Goal: Task Accomplishment & Management: Use online tool/utility

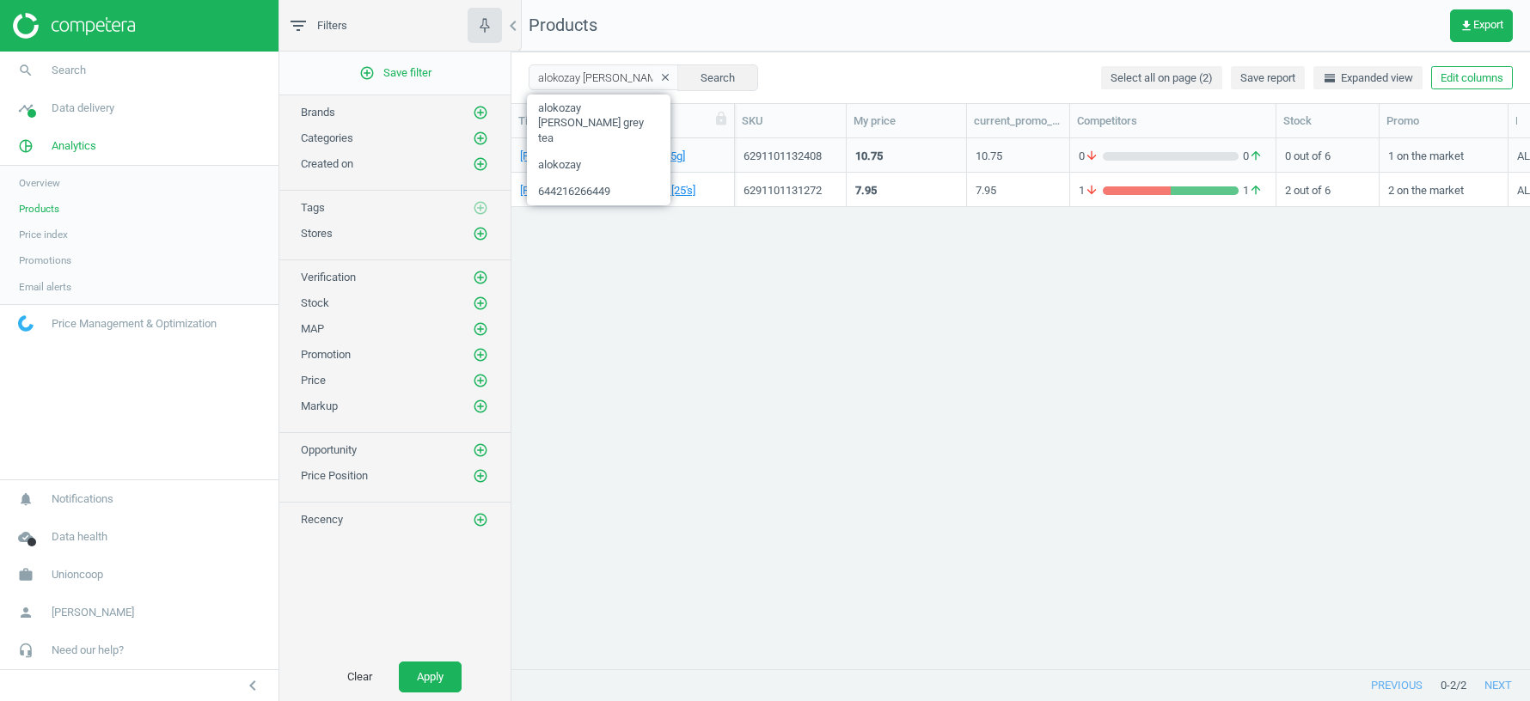
scroll to position [531, 1019]
click at [484, 135] on icon "add_circle_outline" at bounding box center [480, 138] width 15 height 15
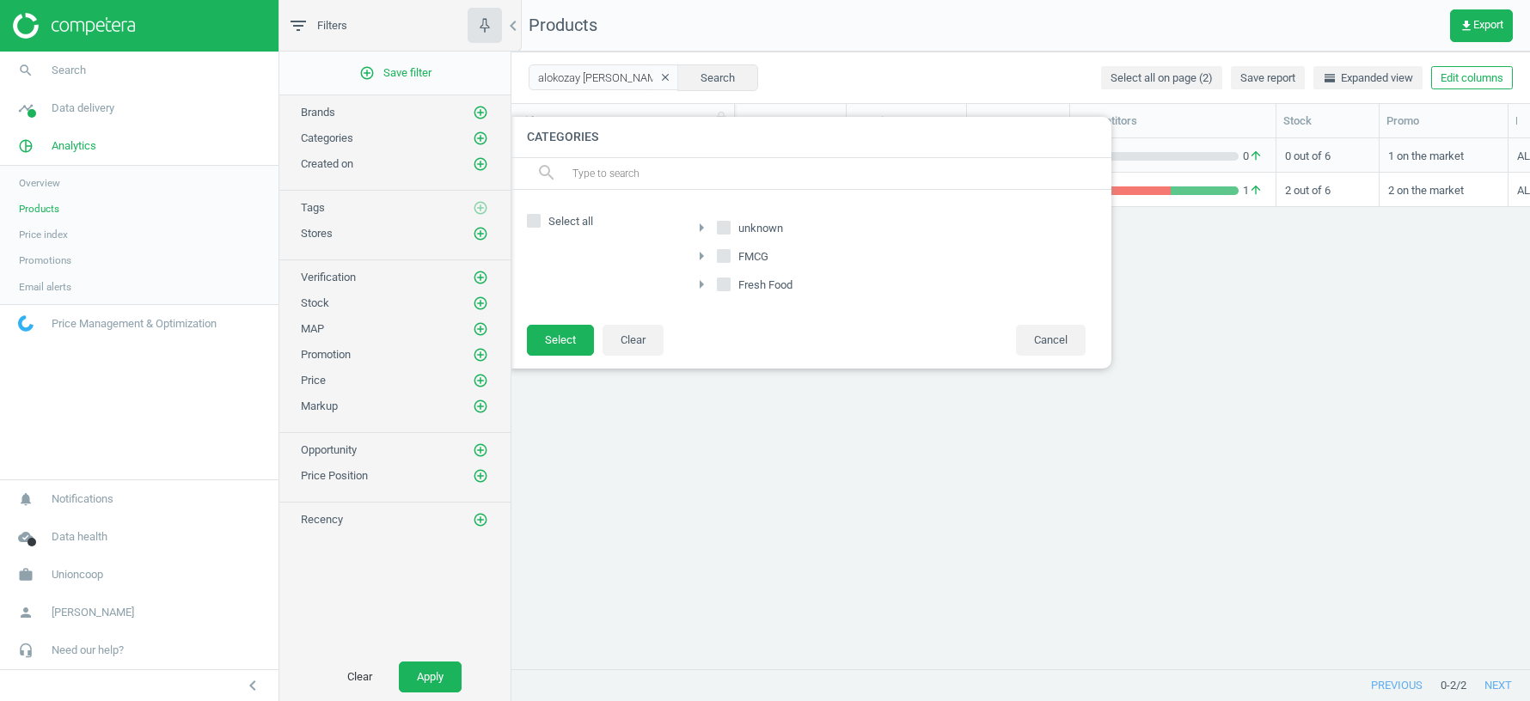
click at [699, 225] on icon "arrow_right" at bounding box center [701, 227] width 21 height 21
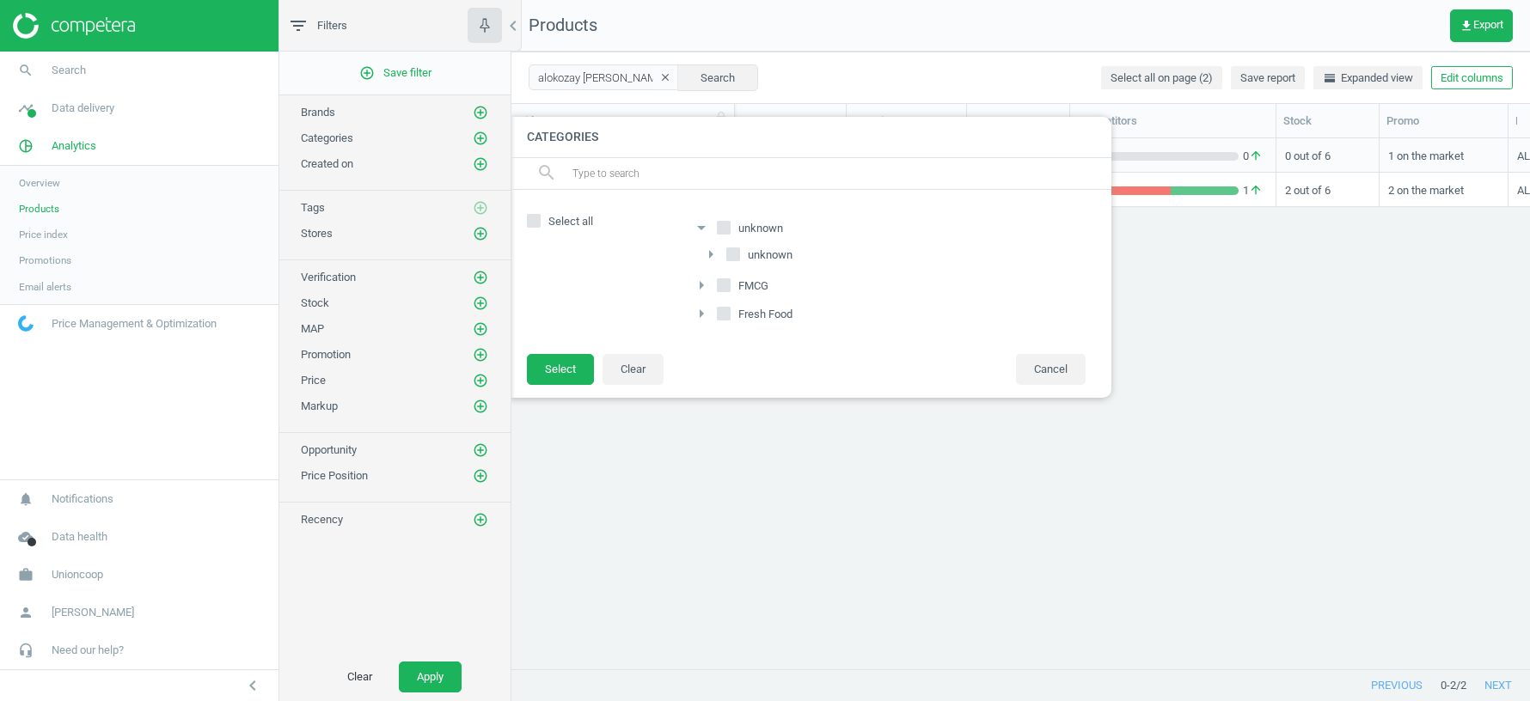
click at [714, 251] on icon "arrow_right" at bounding box center [711, 254] width 21 height 21
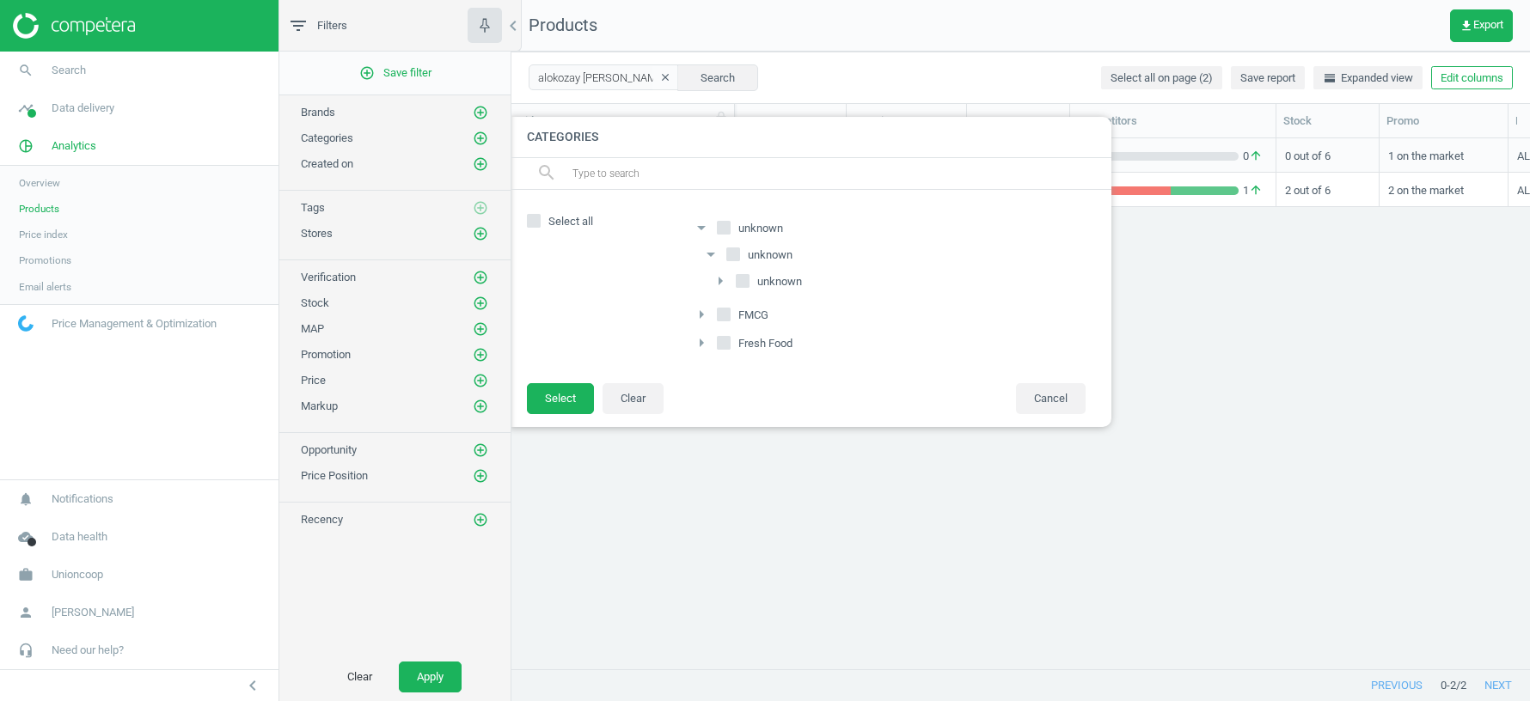
click at [722, 281] on icon "arrow_right" at bounding box center [720, 281] width 21 height 21
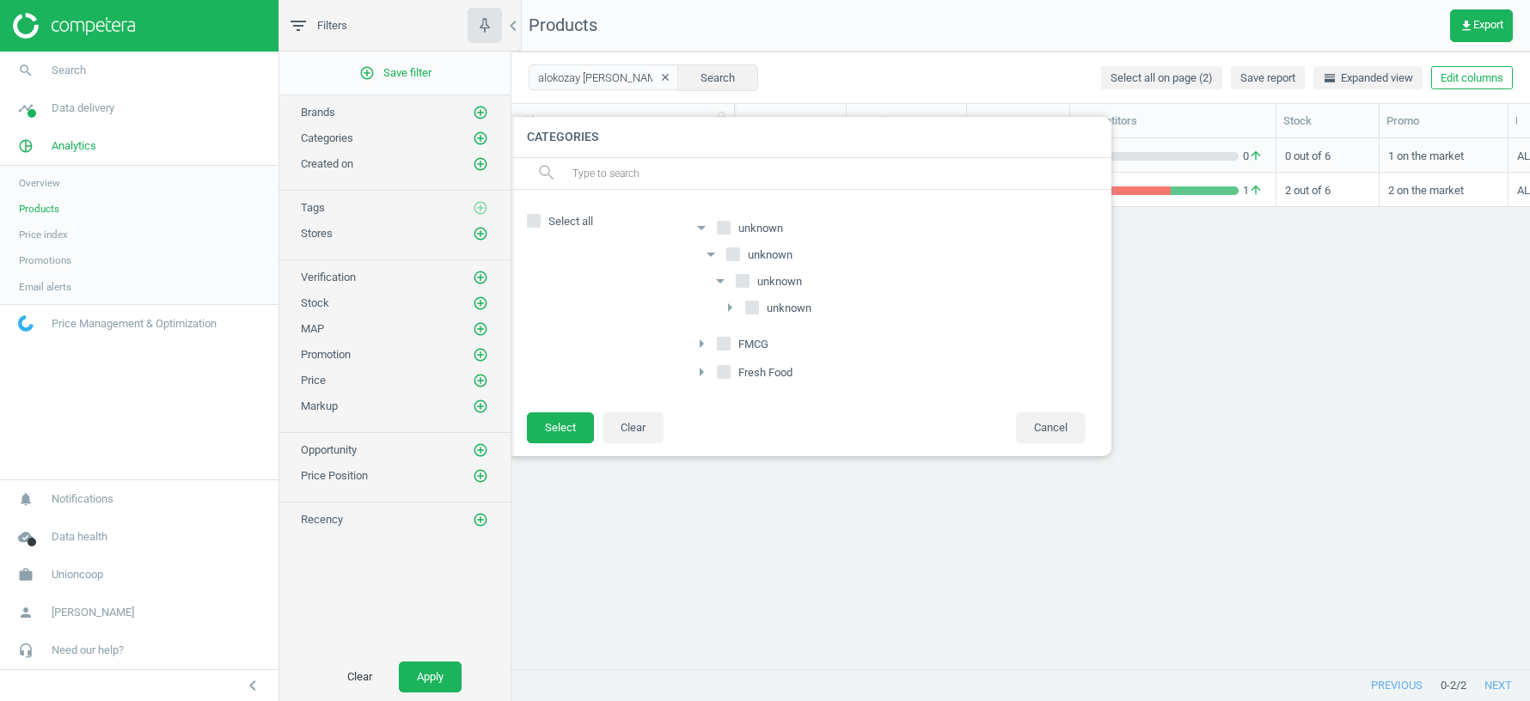
click at [738, 312] on icon "arrow_right" at bounding box center [730, 307] width 21 height 21
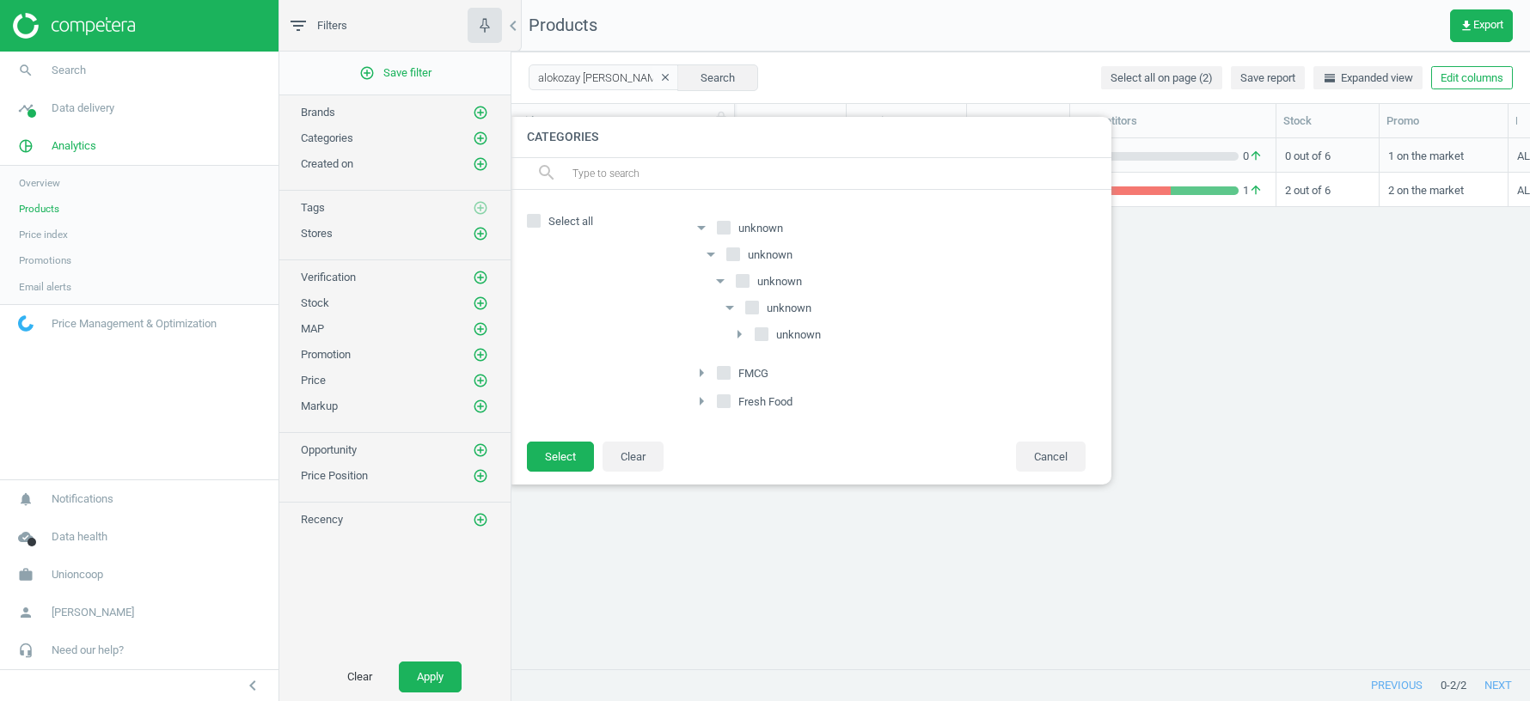
click at [740, 328] on icon "arrow_right" at bounding box center [739, 334] width 21 height 21
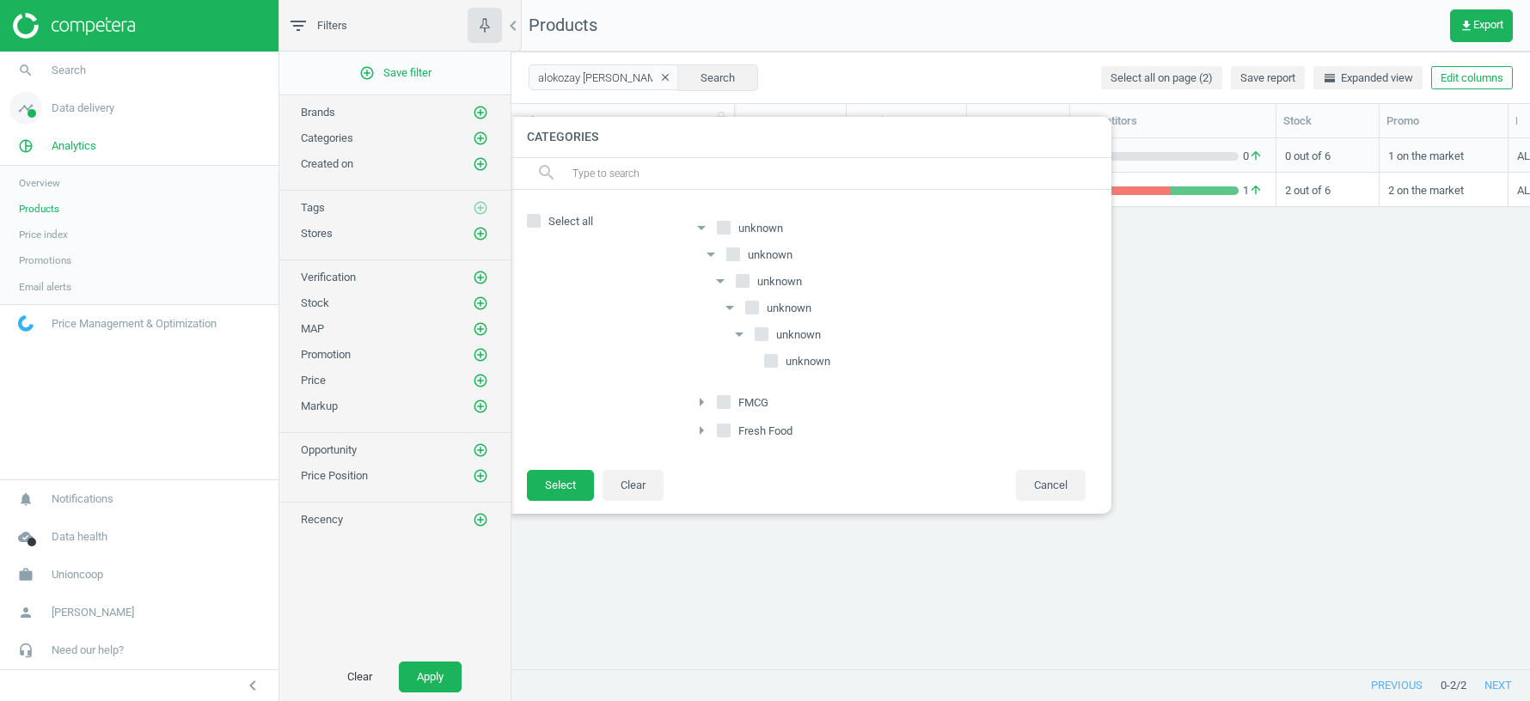
click at [86, 95] on link "timeline Data delivery" at bounding box center [139, 108] width 279 height 38
click at [36, 252] on span "Stores" at bounding box center [33, 249] width 29 height 14
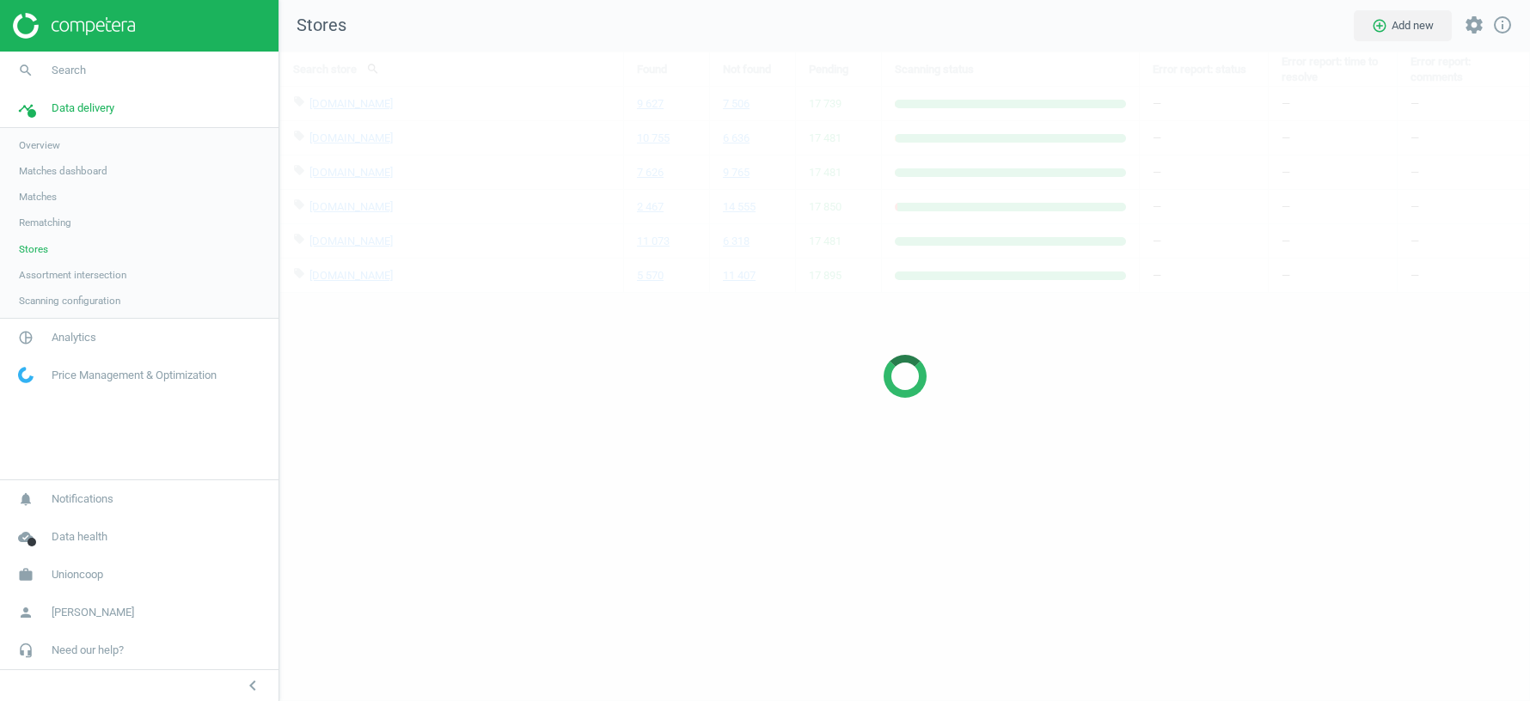
scroll to position [650, 1251]
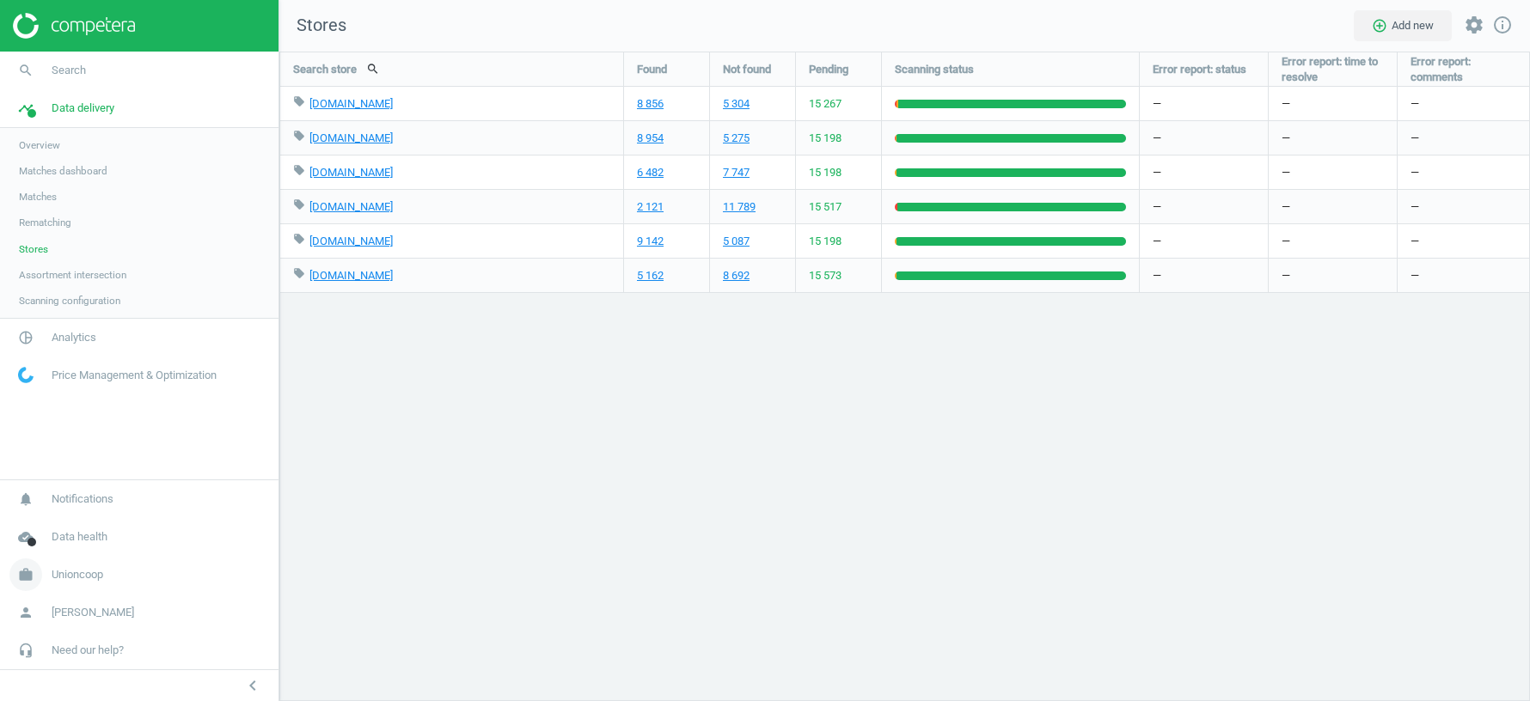
click at [72, 583] on span "Unioncoop" at bounding box center [78, 574] width 52 height 15
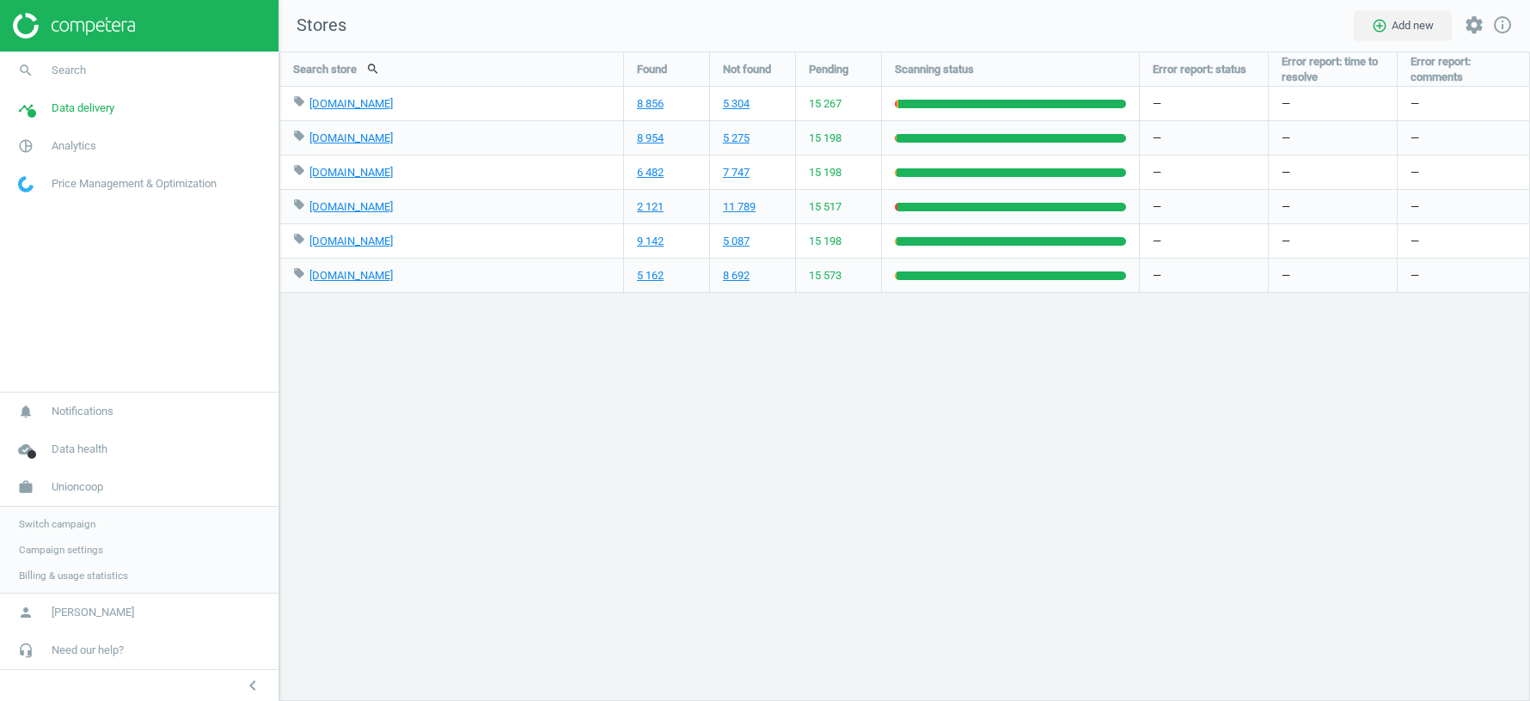
click at [62, 528] on span "Switch campaign" at bounding box center [57, 525] width 77 height 14
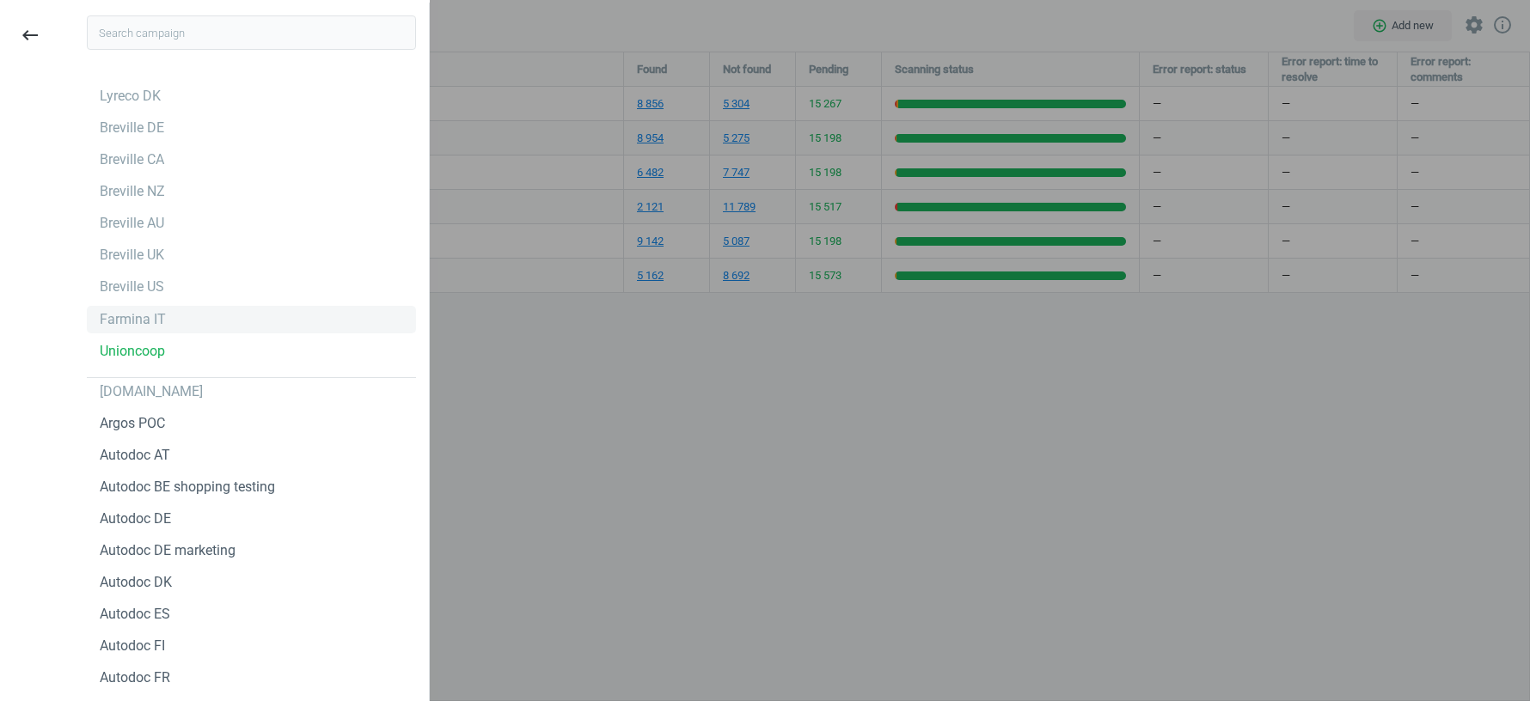
click at [143, 312] on div "Farmina IT" at bounding box center [133, 319] width 66 height 19
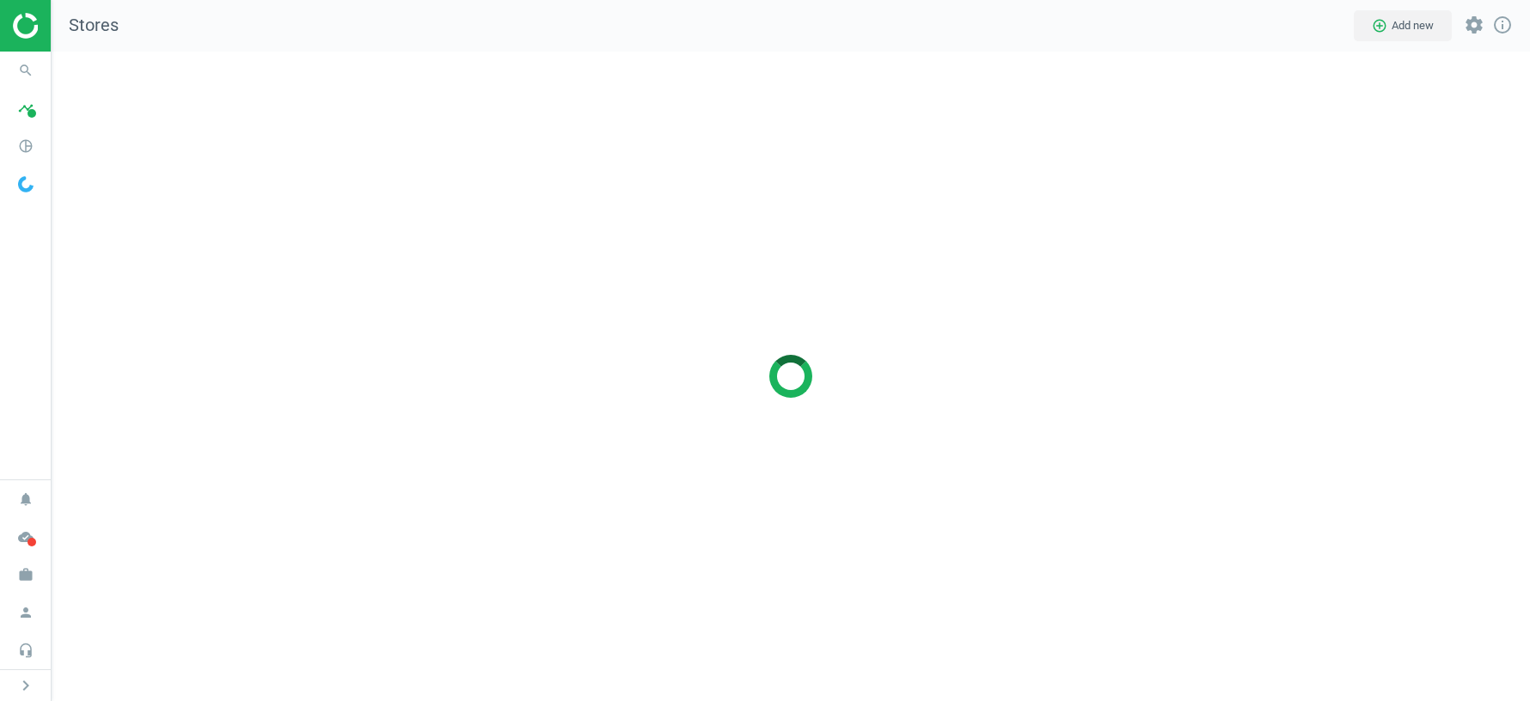
scroll to position [650, 1479]
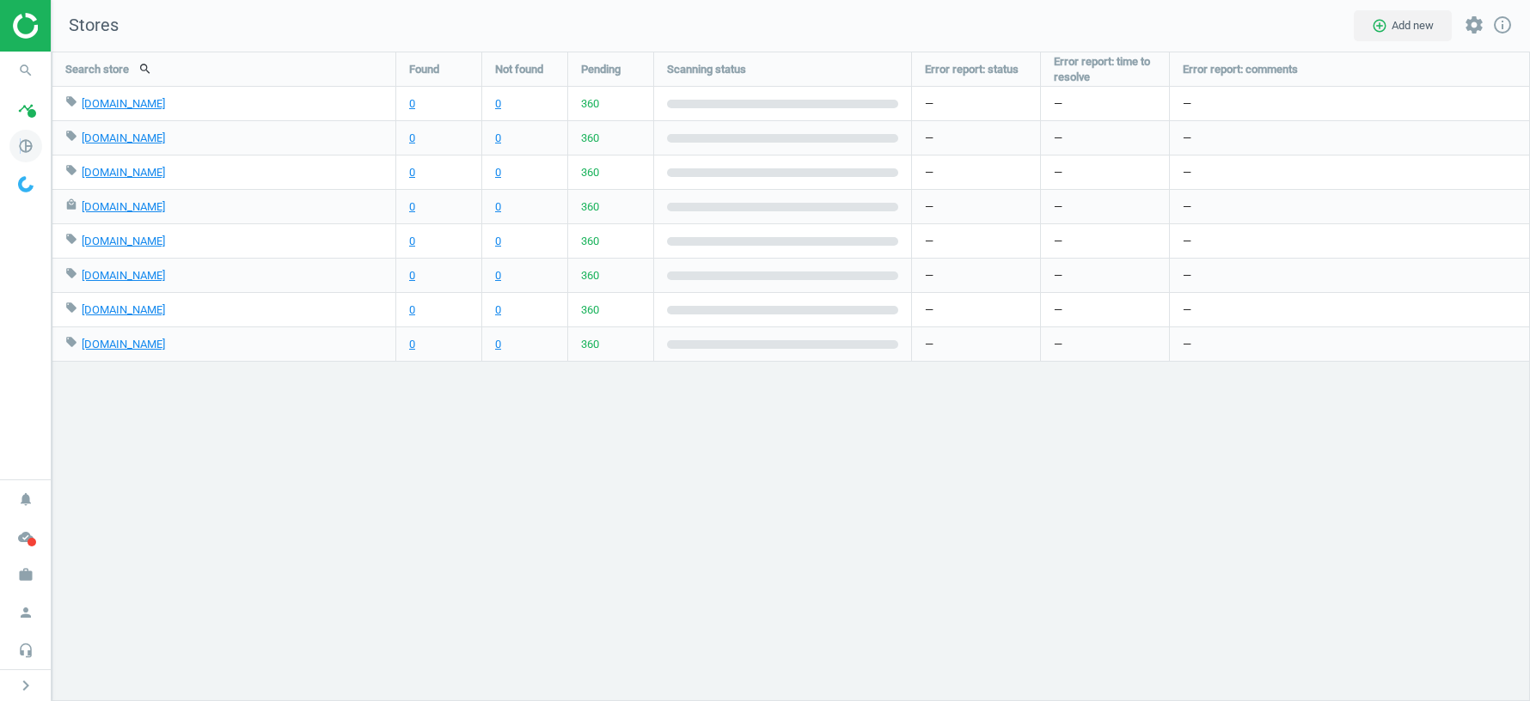
click at [20, 152] on icon "pie_chart_outlined" at bounding box center [25, 146] width 33 height 33
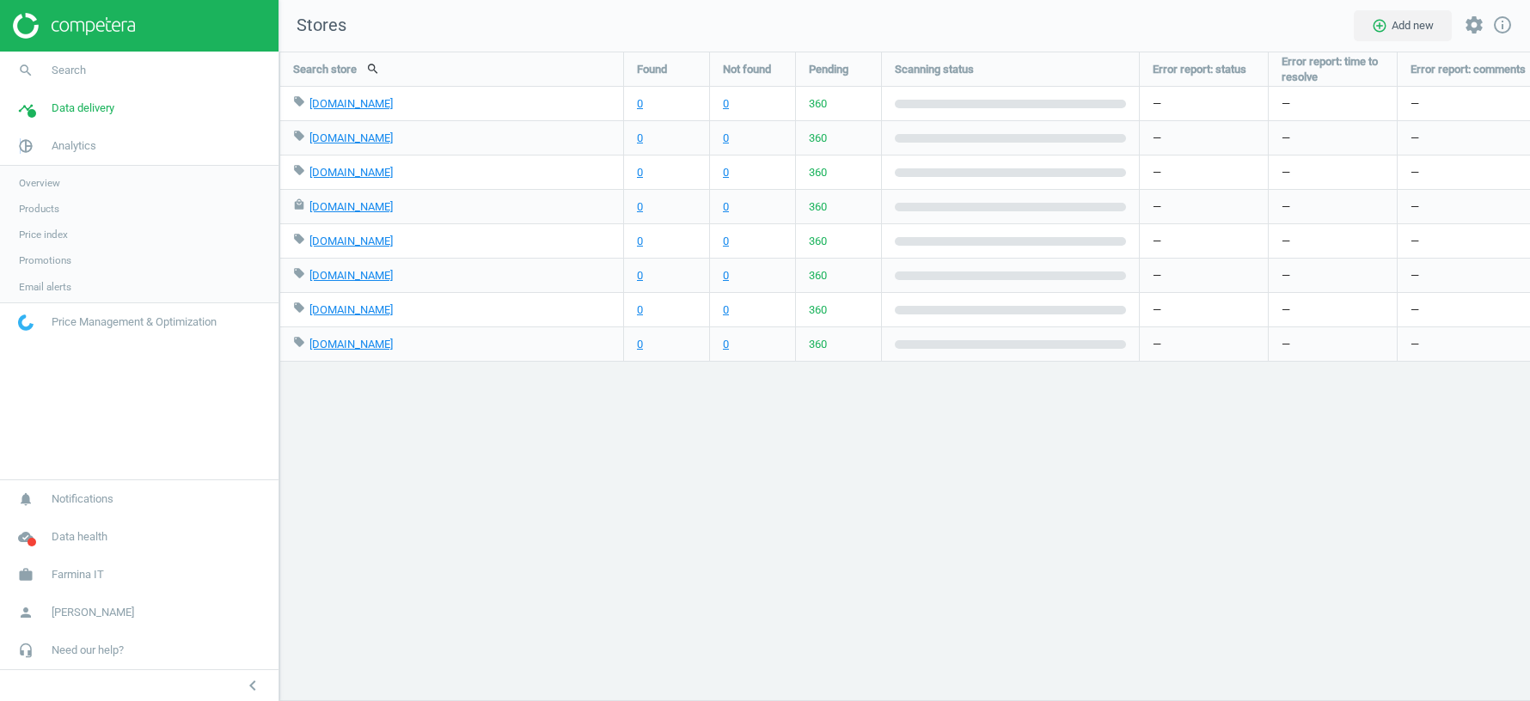
scroll to position [8, 9]
click at [41, 213] on span "Products" at bounding box center [39, 209] width 40 height 14
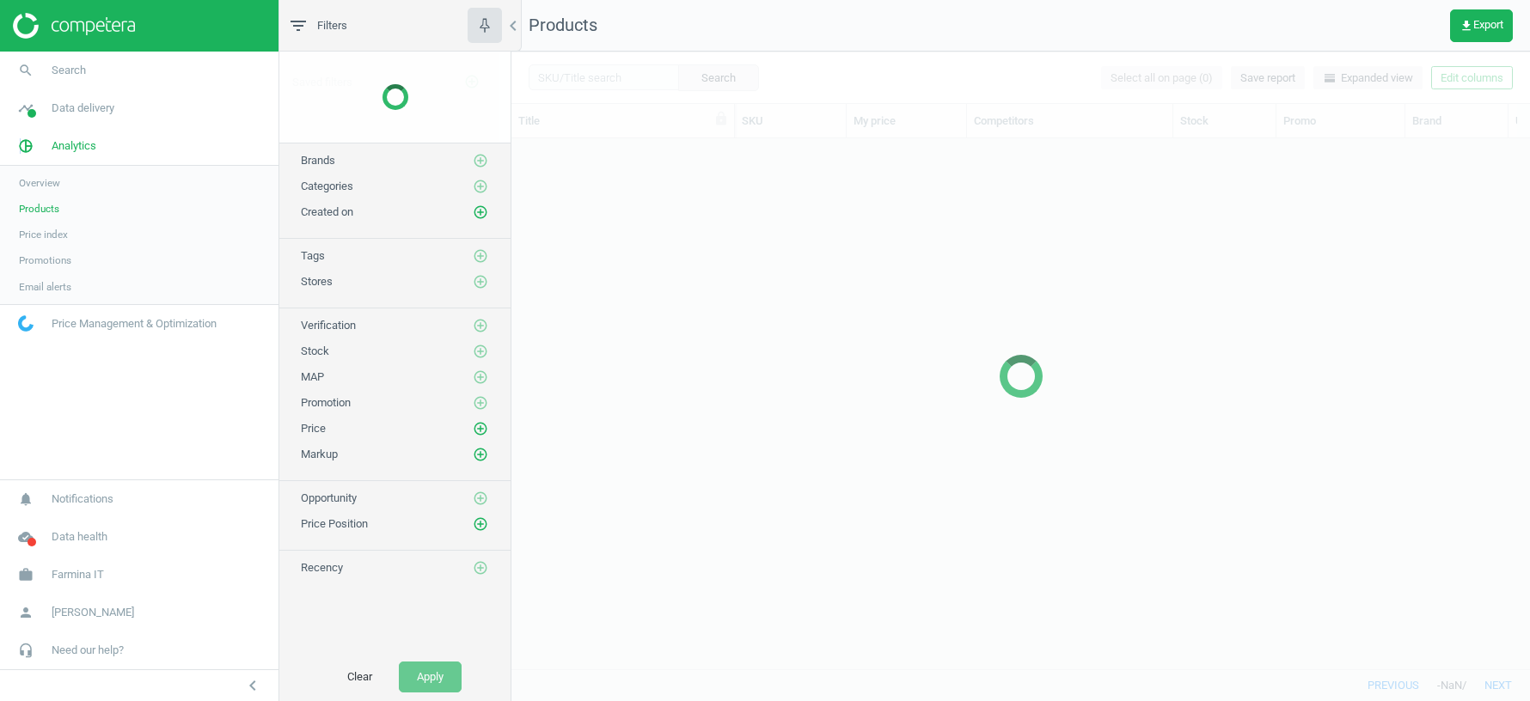
scroll to position [531, 1019]
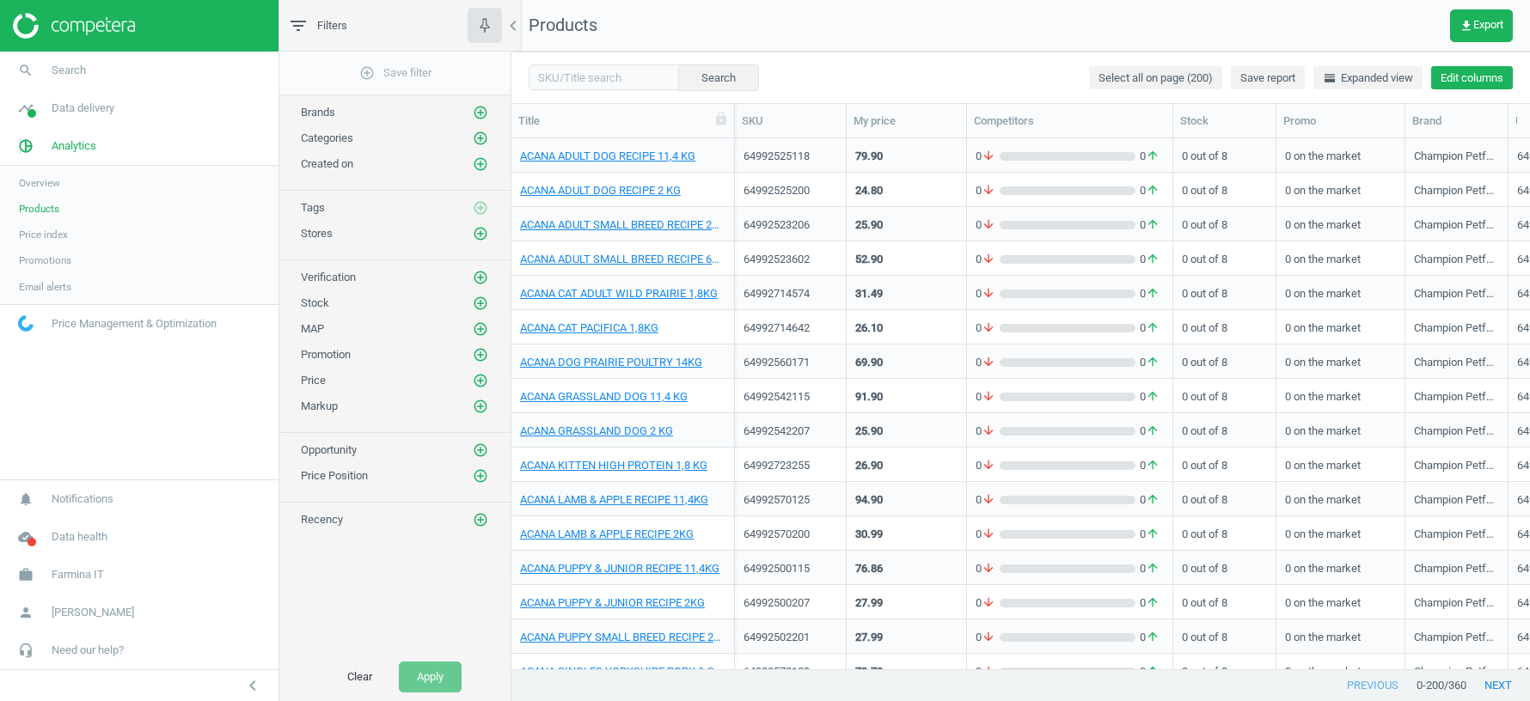
click at [1473, 82] on button "Edit columns" at bounding box center [1472, 78] width 82 height 24
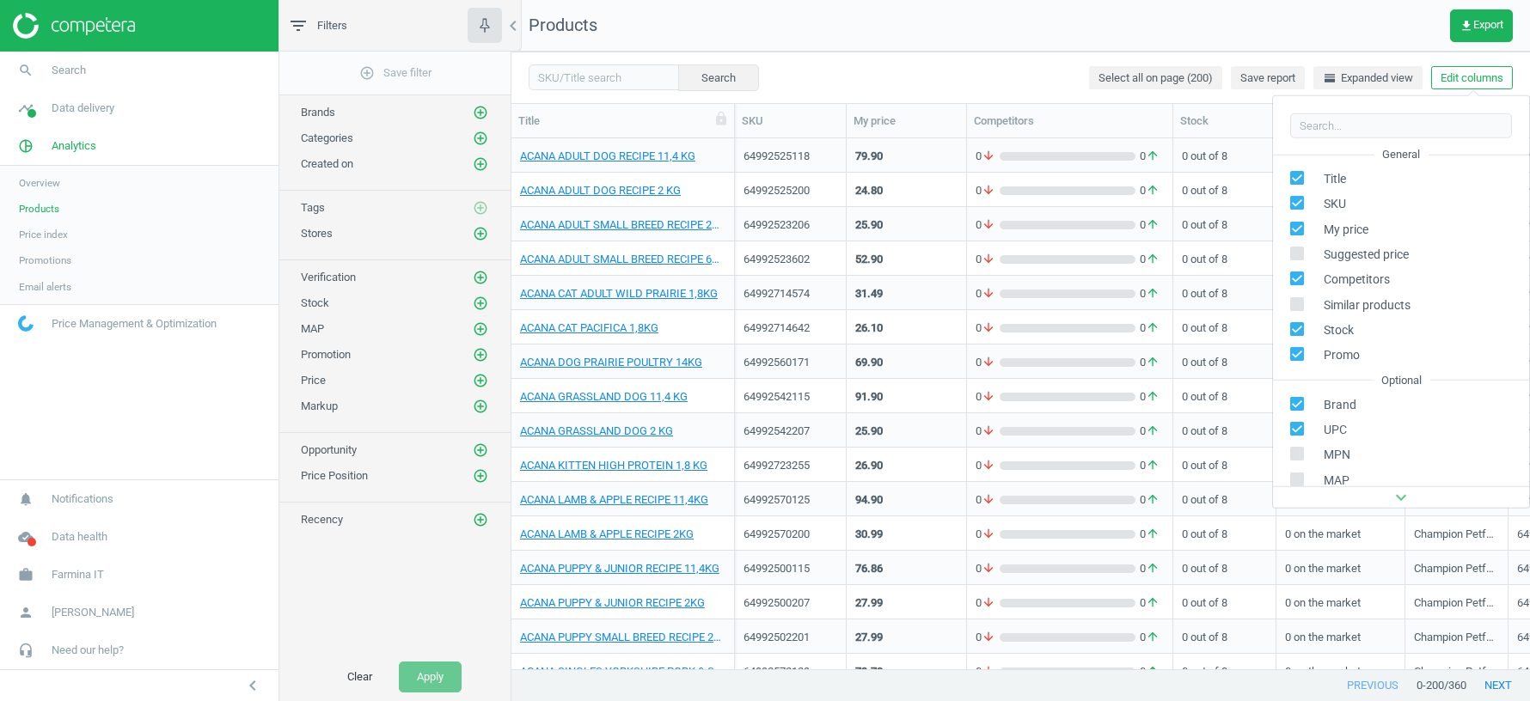
scroll to position [195, 0]
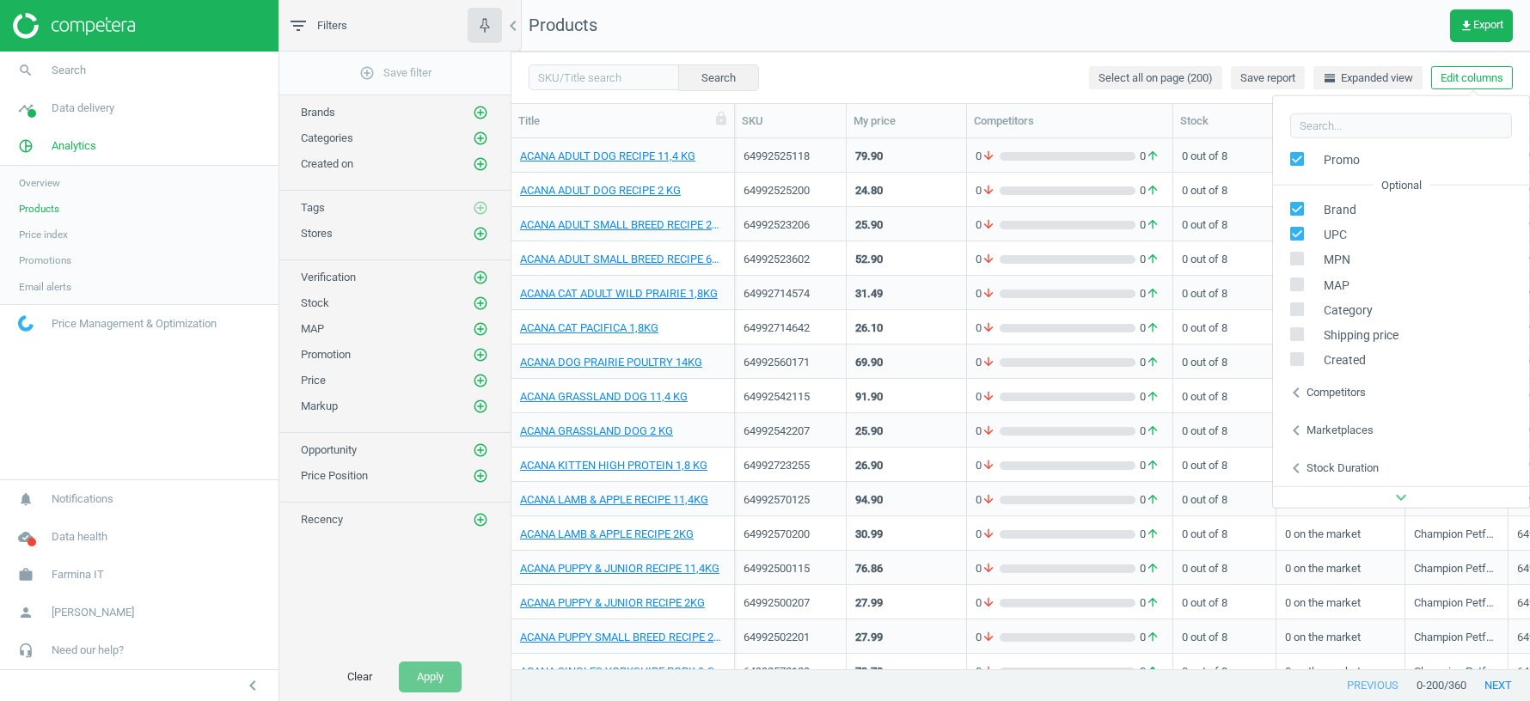
click at [1333, 389] on div "Competitors" at bounding box center [1336, 392] width 59 height 15
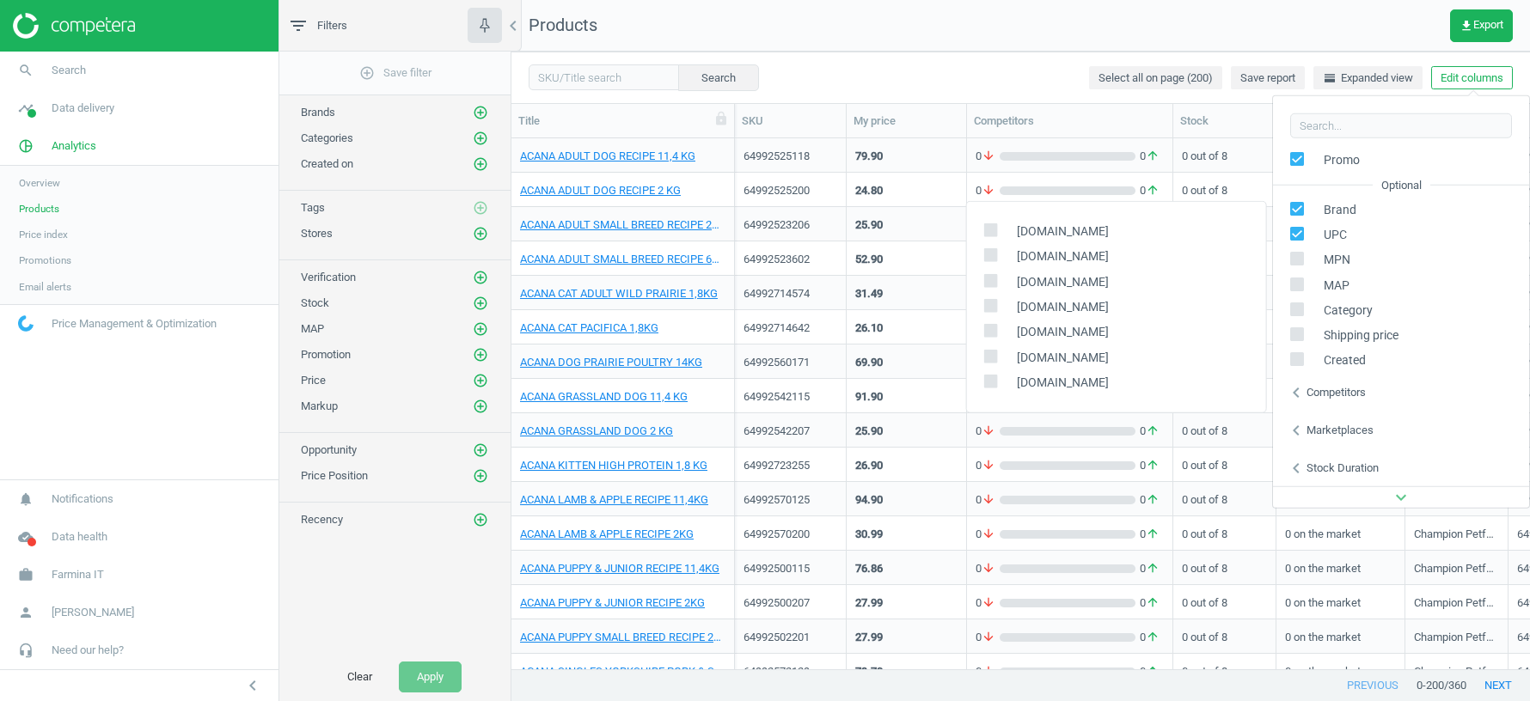
scroll to position [0, 0]
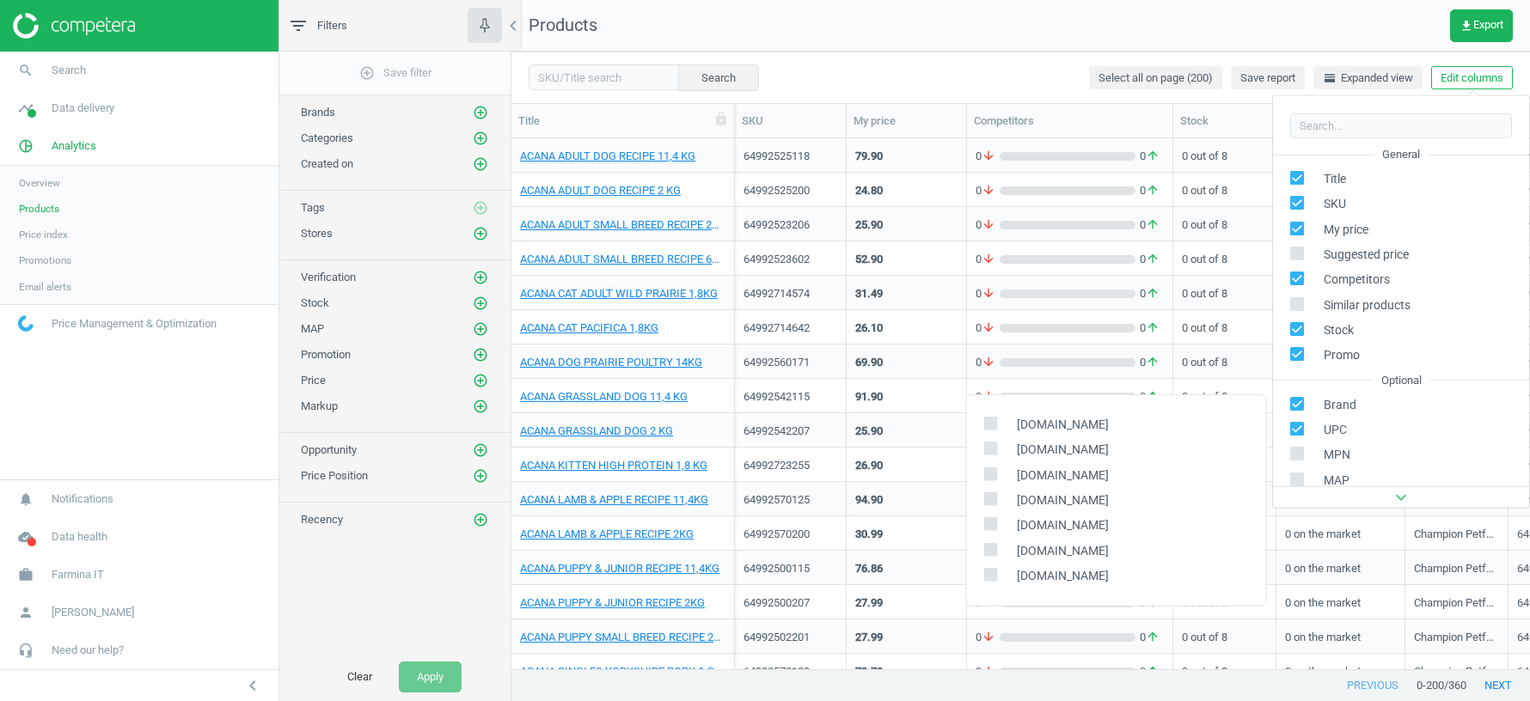
click at [1197, 23] on nav "Products get_app Export" at bounding box center [1020, 26] width 1019 height 52
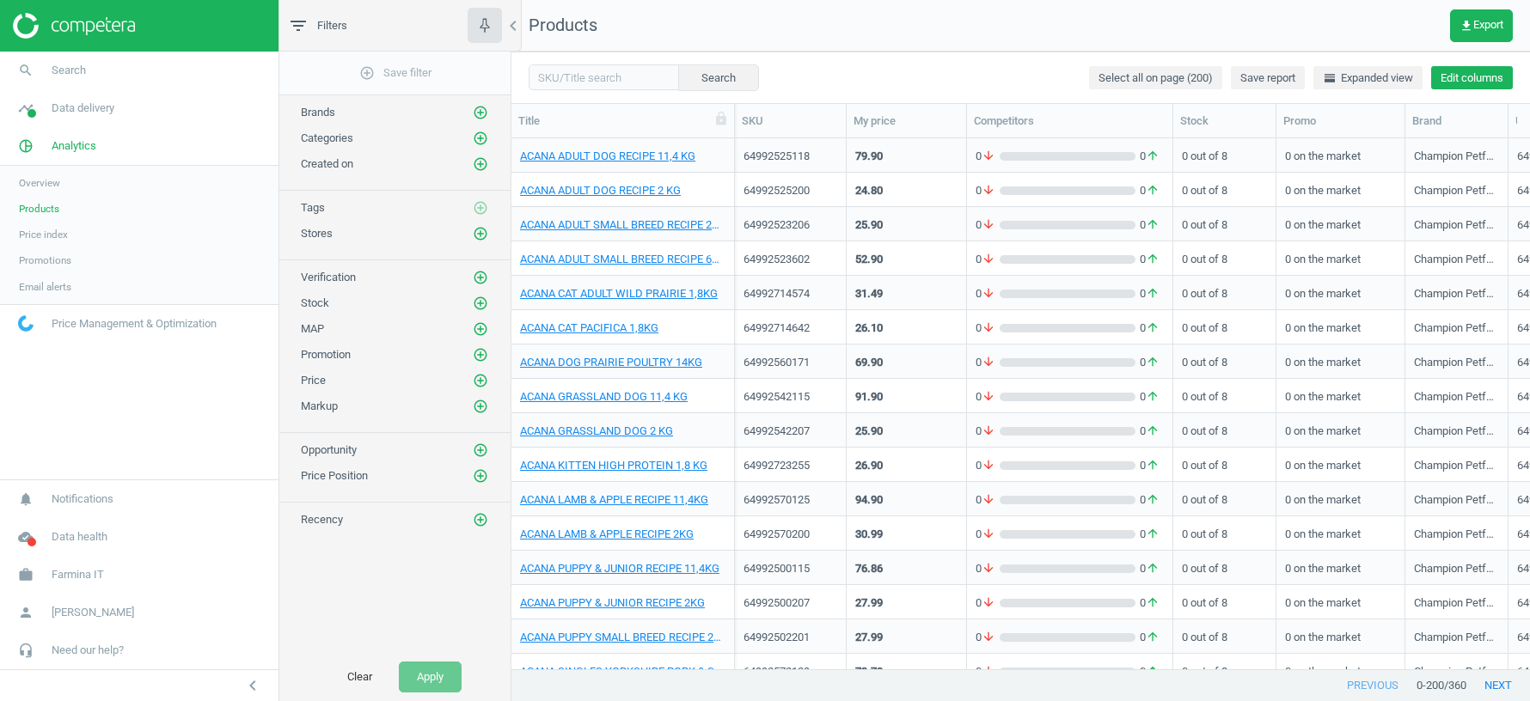
click at [1454, 83] on button "Edit columns" at bounding box center [1472, 78] width 82 height 24
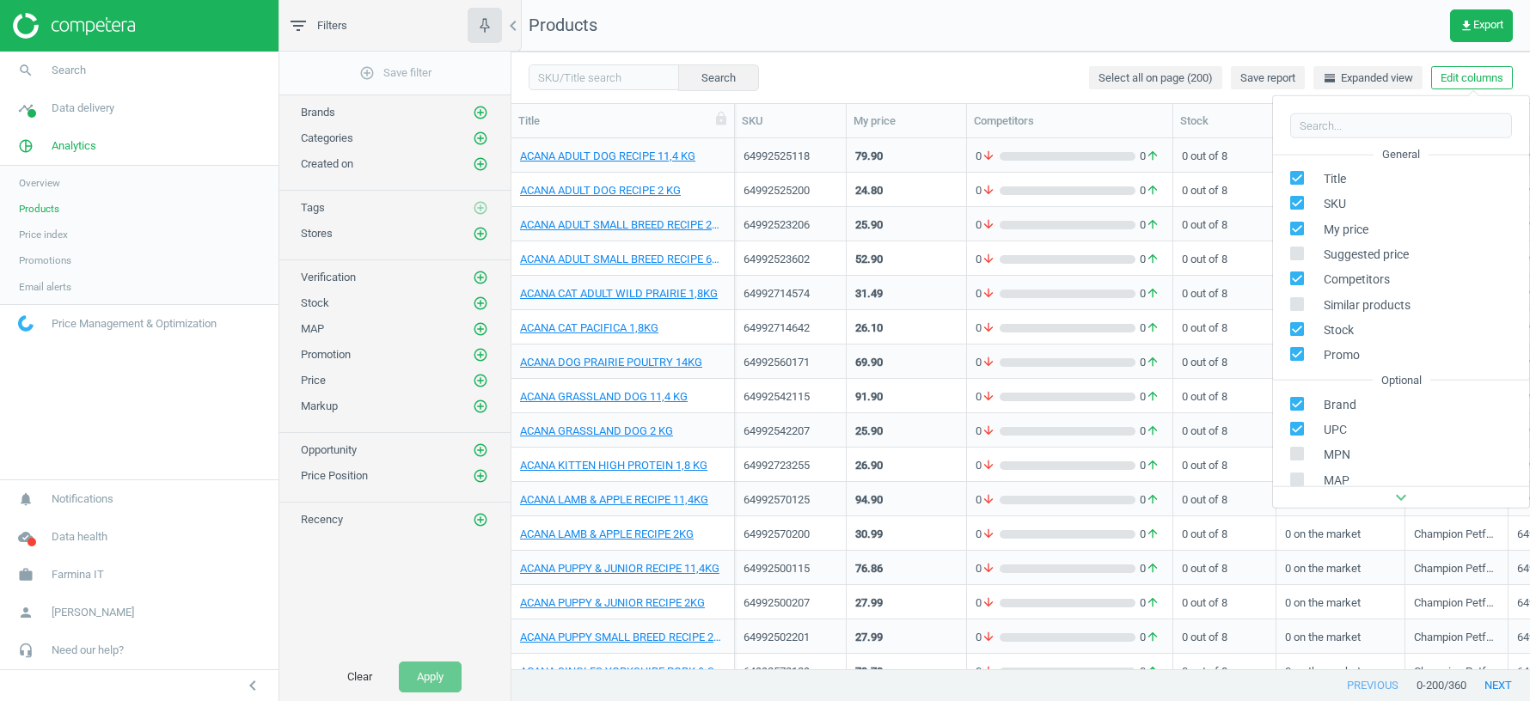
scroll to position [195, 0]
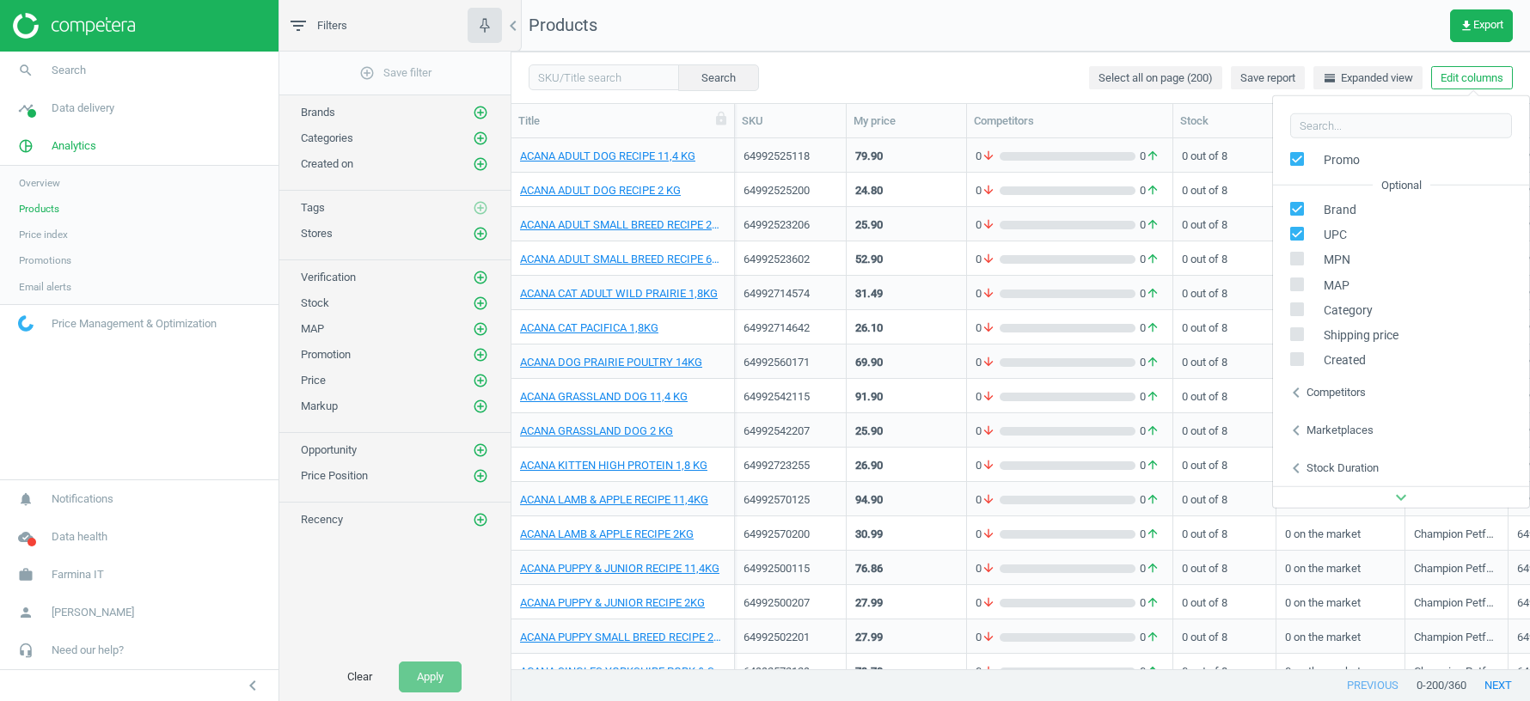
click at [1353, 472] on div "Stock duration" at bounding box center [1343, 468] width 72 height 15
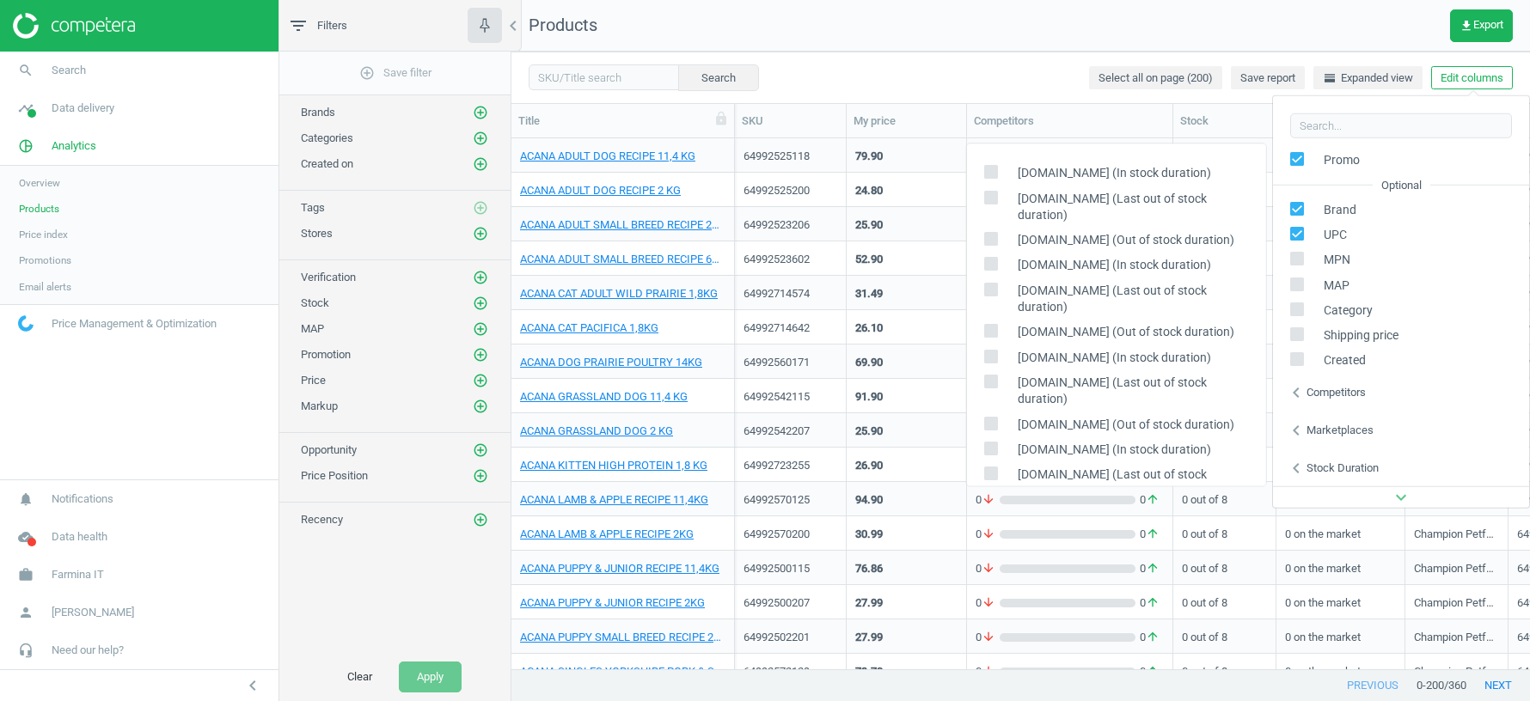
click at [1339, 431] on div "Marketplaces" at bounding box center [1340, 430] width 67 height 15
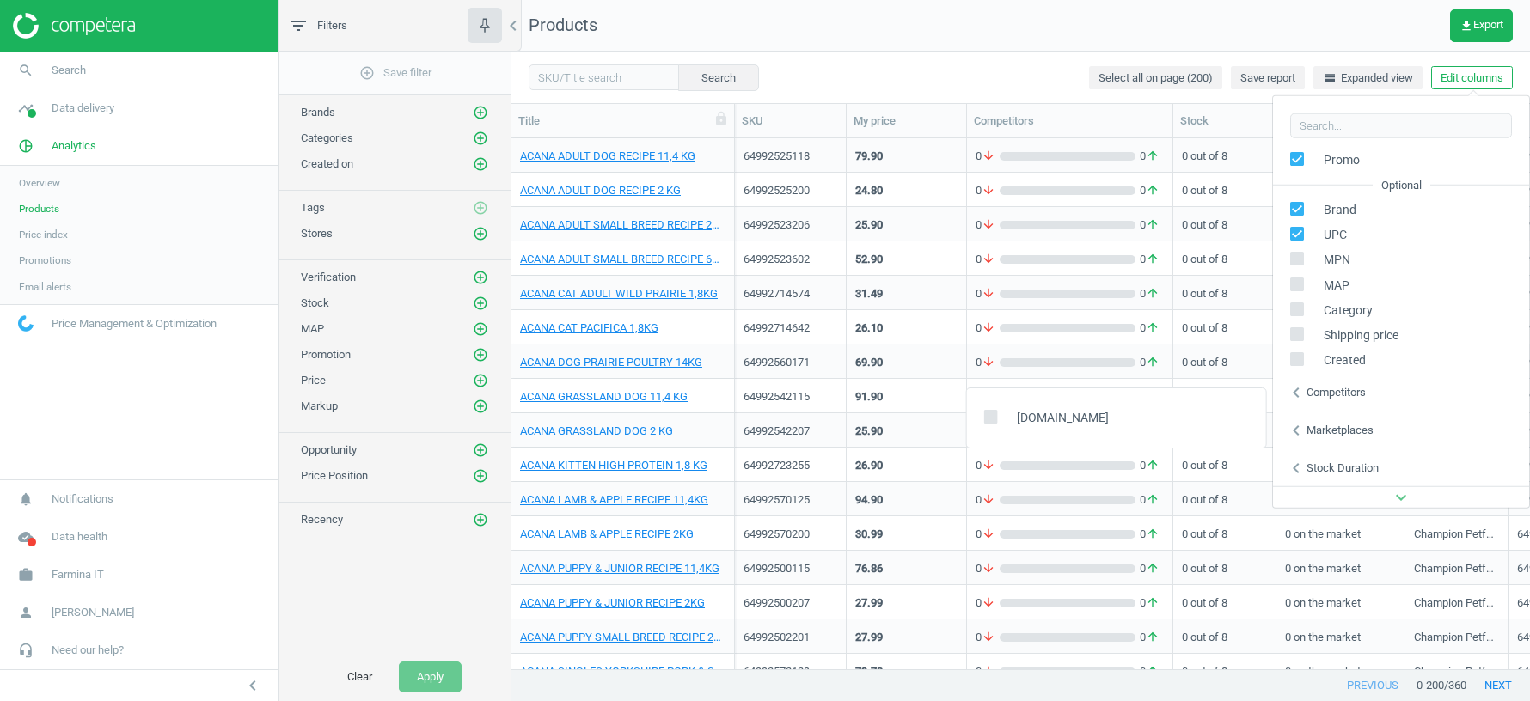
click at [1339, 431] on div "Marketplaces" at bounding box center [1340, 430] width 67 height 15
click at [1321, 424] on div "Marketplaces" at bounding box center [1340, 430] width 67 height 15
click at [1312, 390] on div "Competitors" at bounding box center [1336, 392] width 59 height 15
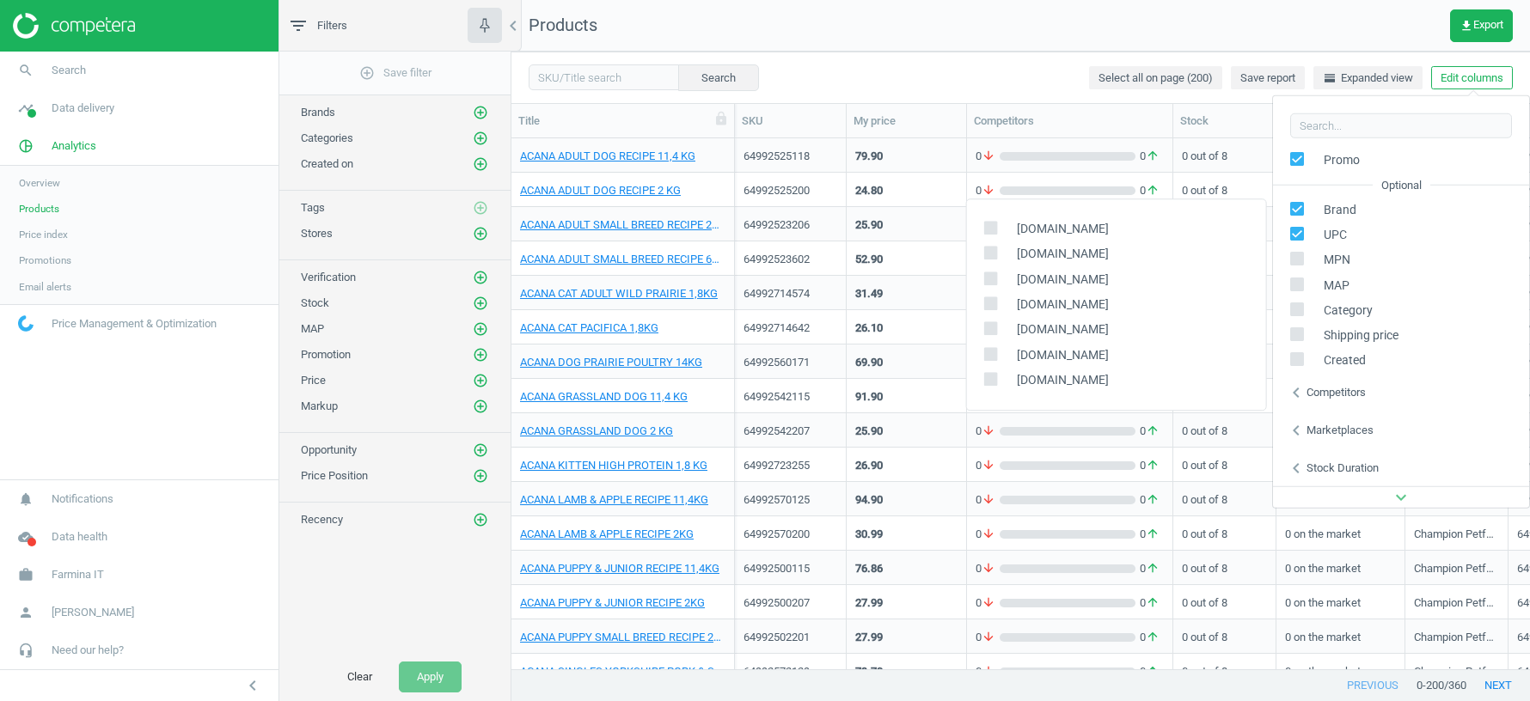
click at [1234, 21] on nav "Products get_app Export" at bounding box center [1020, 26] width 1019 height 52
